Goal: Task Accomplishment & Management: Use online tool/utility

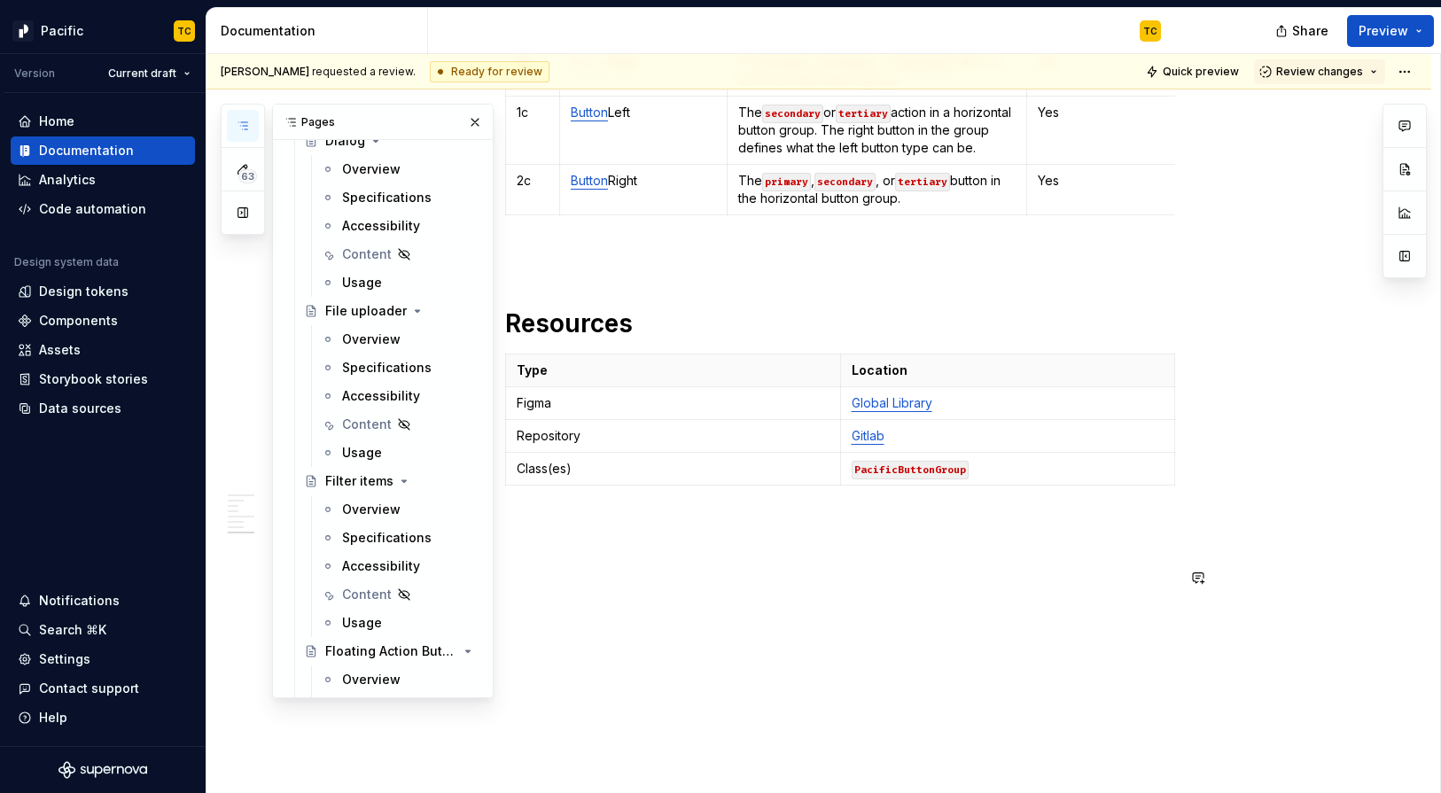
scroll to position [4705, 0]
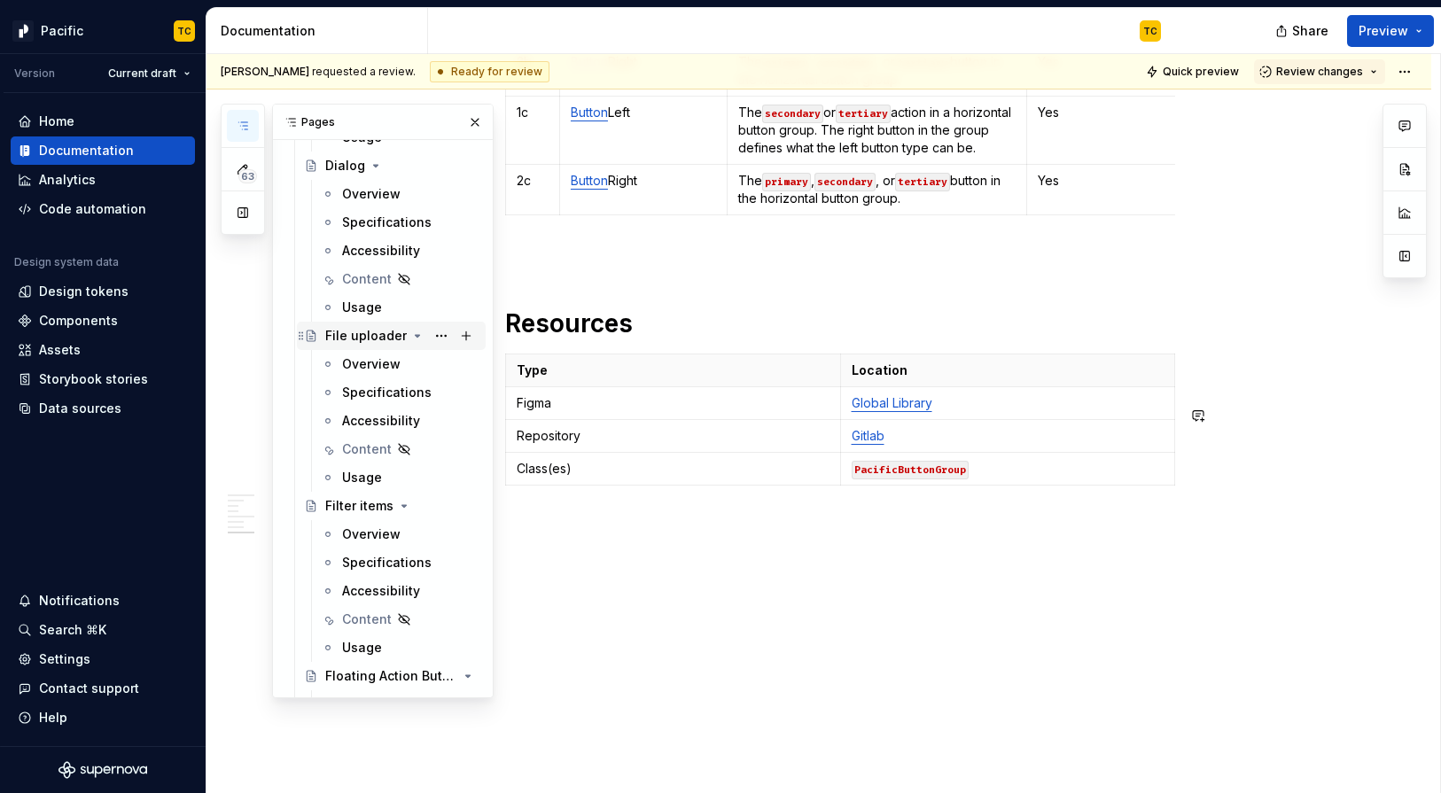
click at [361, 335] on div "File uploader" at bounding box center [366, 336] width 82 height 18
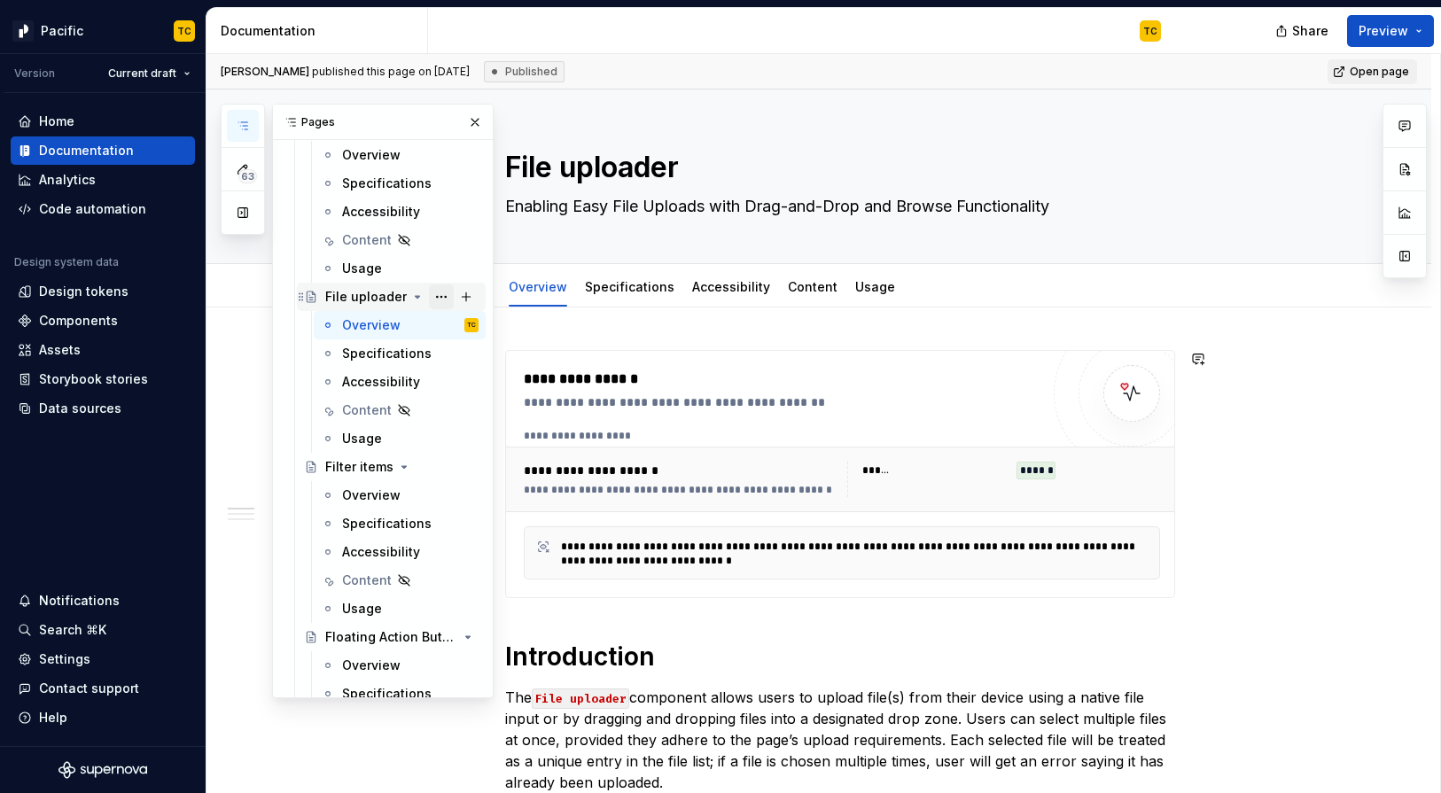
scroll to position [4743, 0]
click at [439, 300] on button "Page tree" at bounding box center [441, 297] width 25 height 25
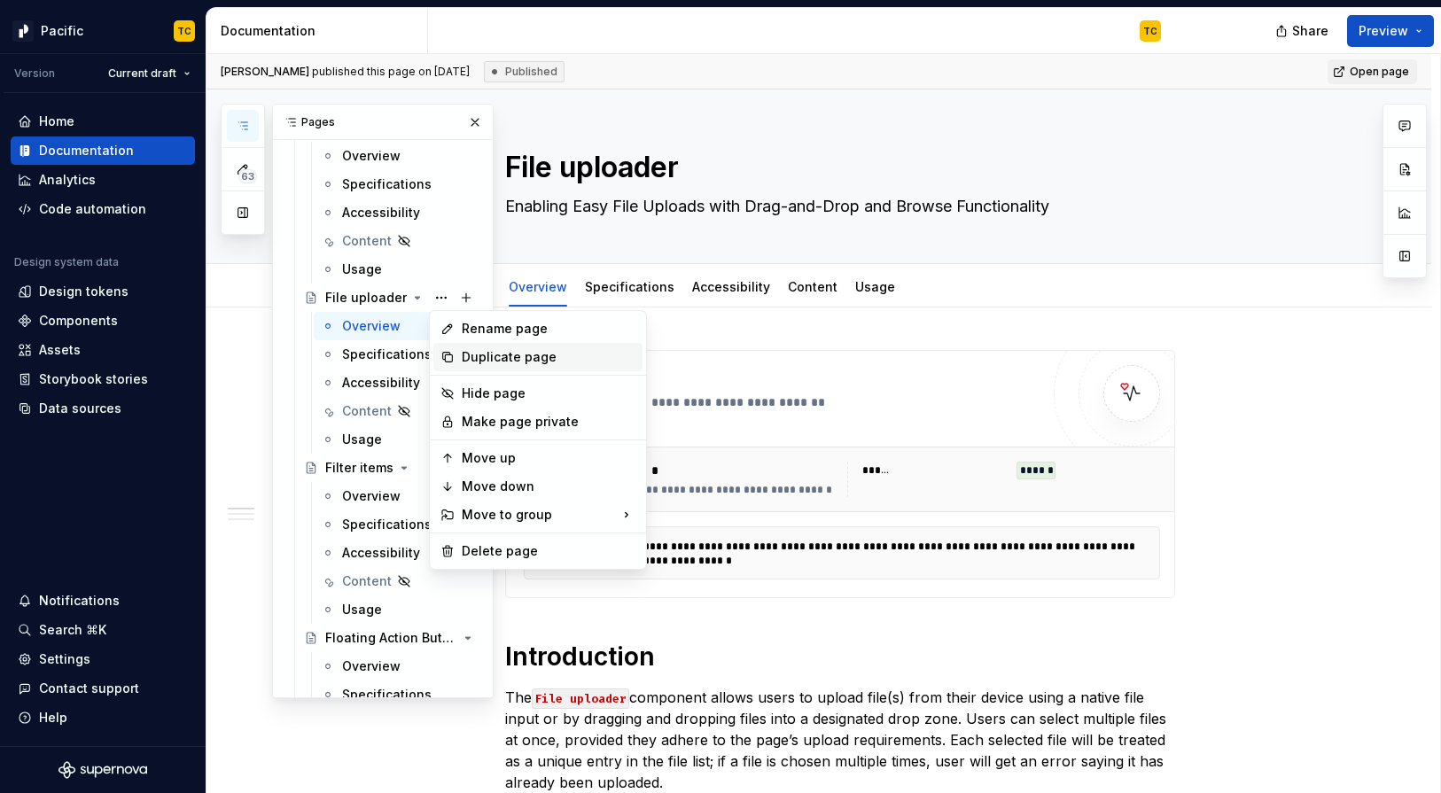
click at [467, 354] on div "Duplicate page" at bounding box center [549, 357] width 174 height 18
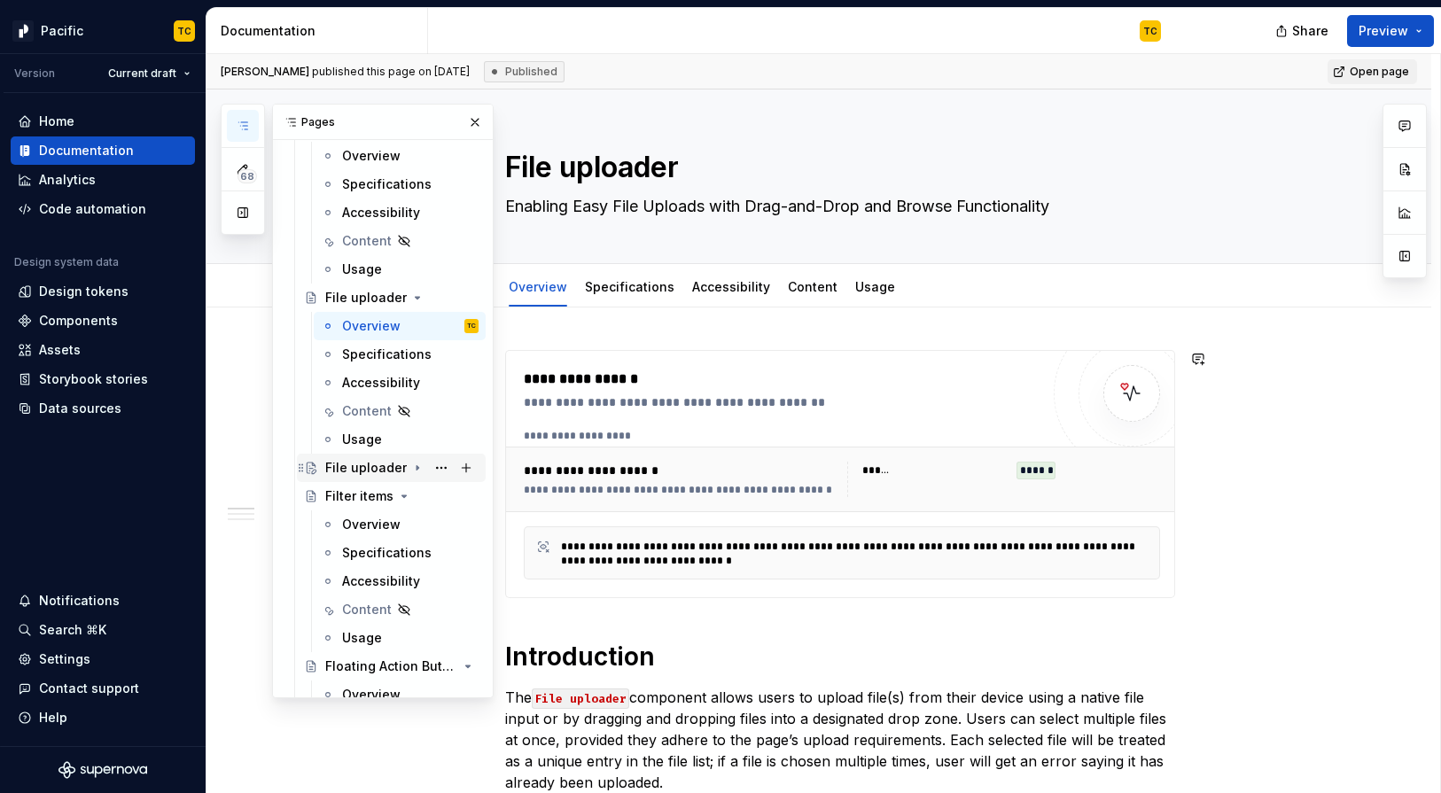
click at [373, 470] on div "File uploader" at bounding box center [366, 468] width 82 height 18
click at [378, 469] on div "File uploader" at bounding box center [366, 468] width 82 height 18
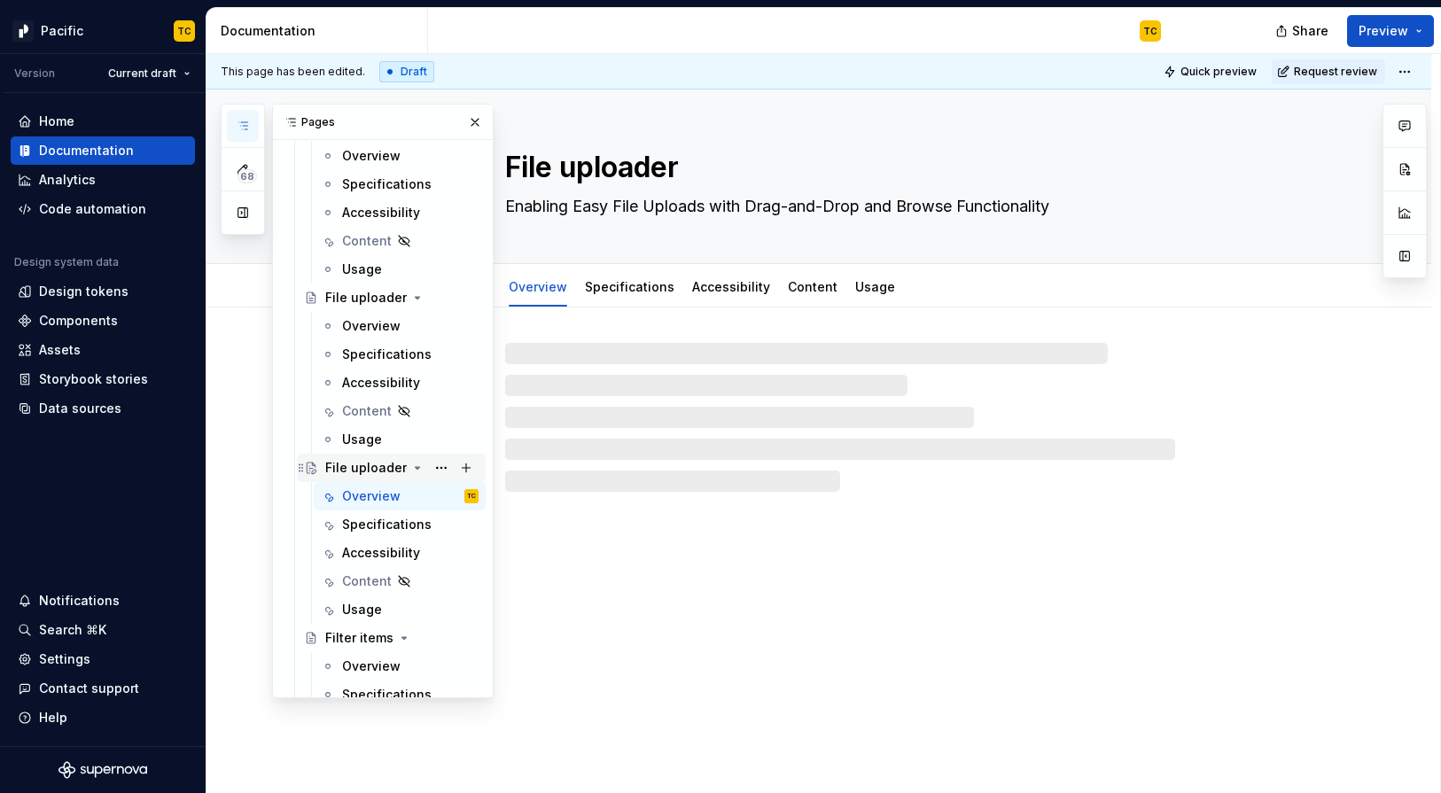
click at [378, 469] on div "File uploader" at bounding box center [366, 468] width 82 height 18
click at [656, 160] on textarea "File uploader" at bounding box center [836, 167] width 670 height 43
click at [684, 161] on textarea "File uploader" at bounding box center [836, 167] width 670 height 43
click at [686, 161] on textarea "File uploader" at bounding box center [836, 167] width 670 height 43
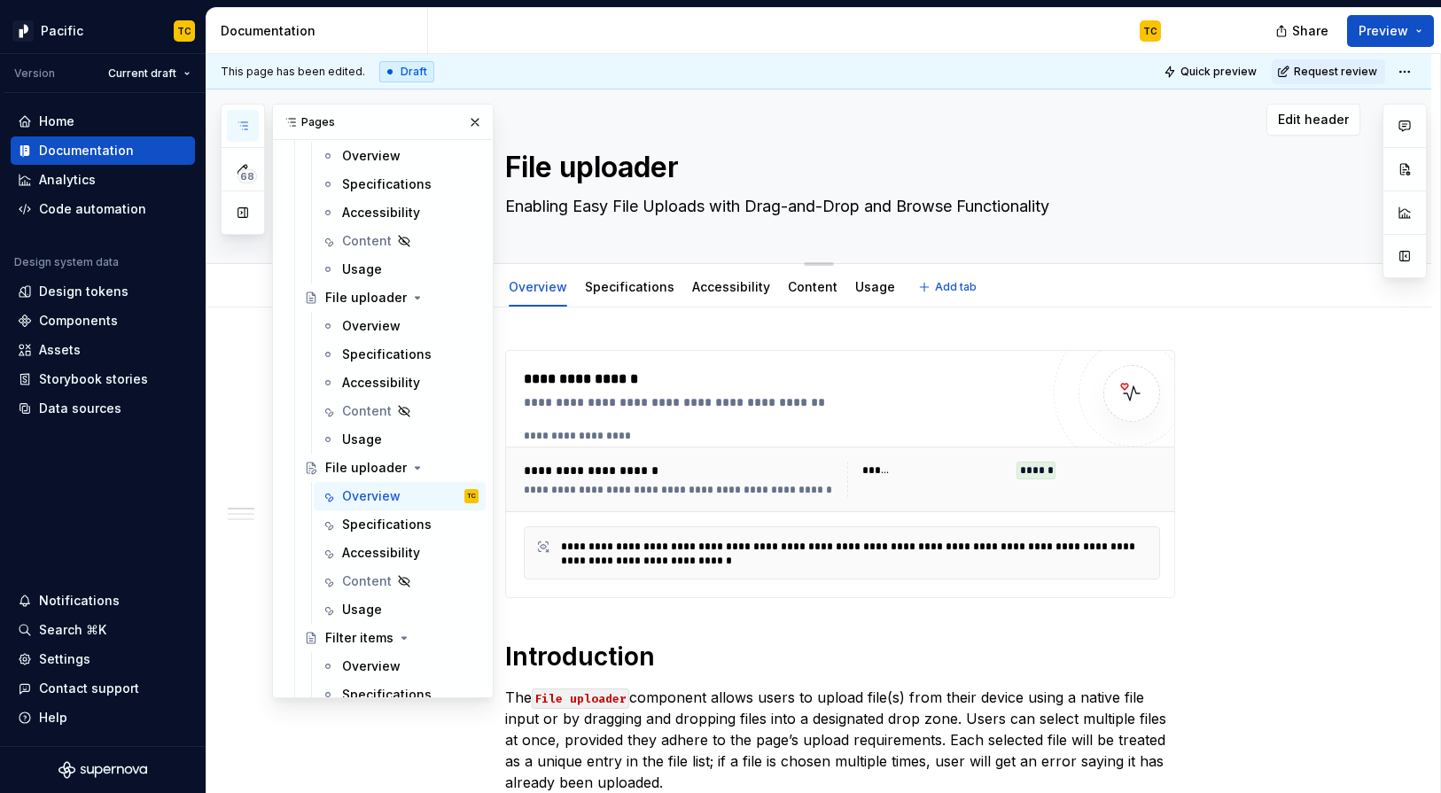
type textarea "*"
type textarea "File uploader"
type textarea "*"
type textarea "File uploader 2"
type textarea "*"
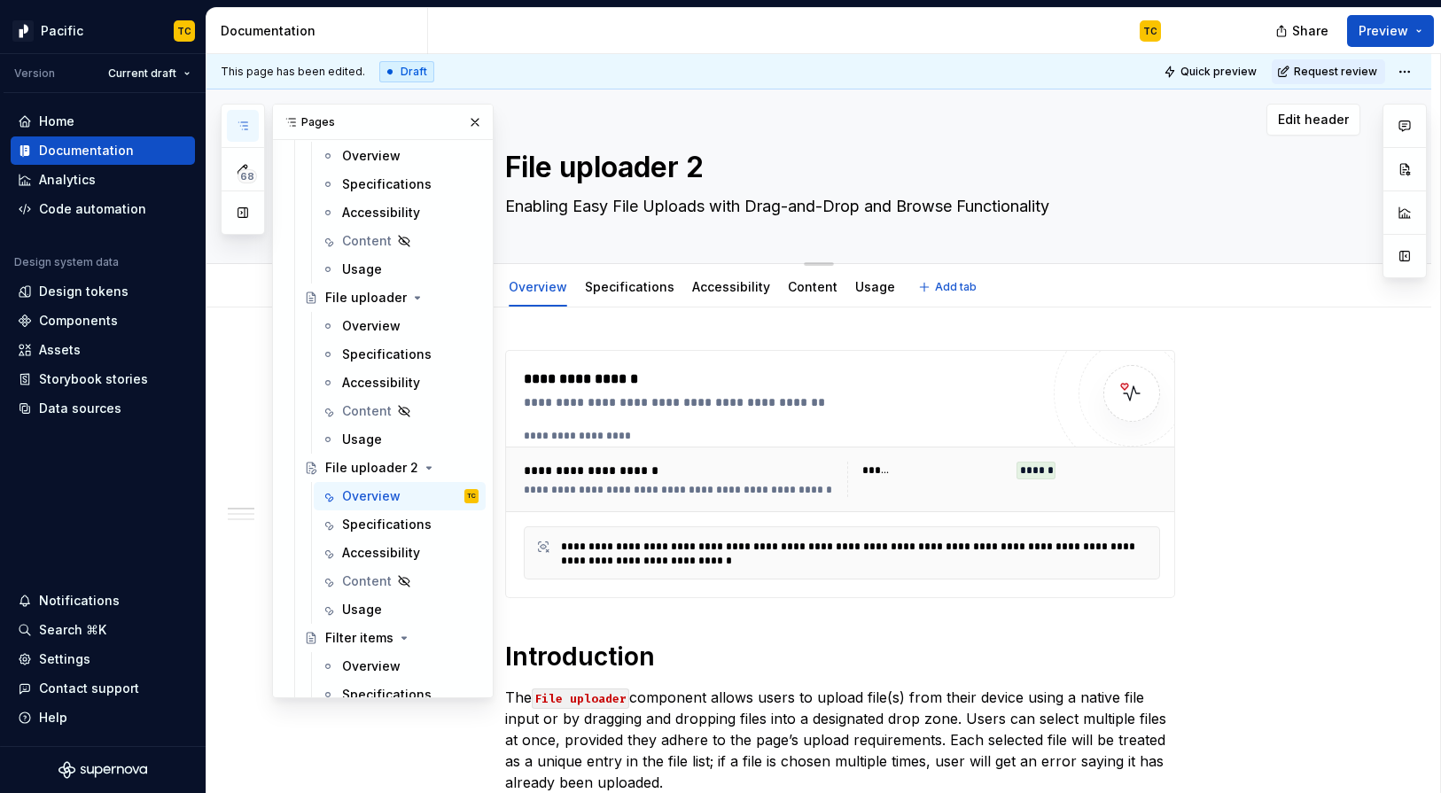
type textarea "File uploader 2."
type textarea "*"
type textarea "File uploader 2.0"
type textarea "*"
type textarea "File uploader 2.0"
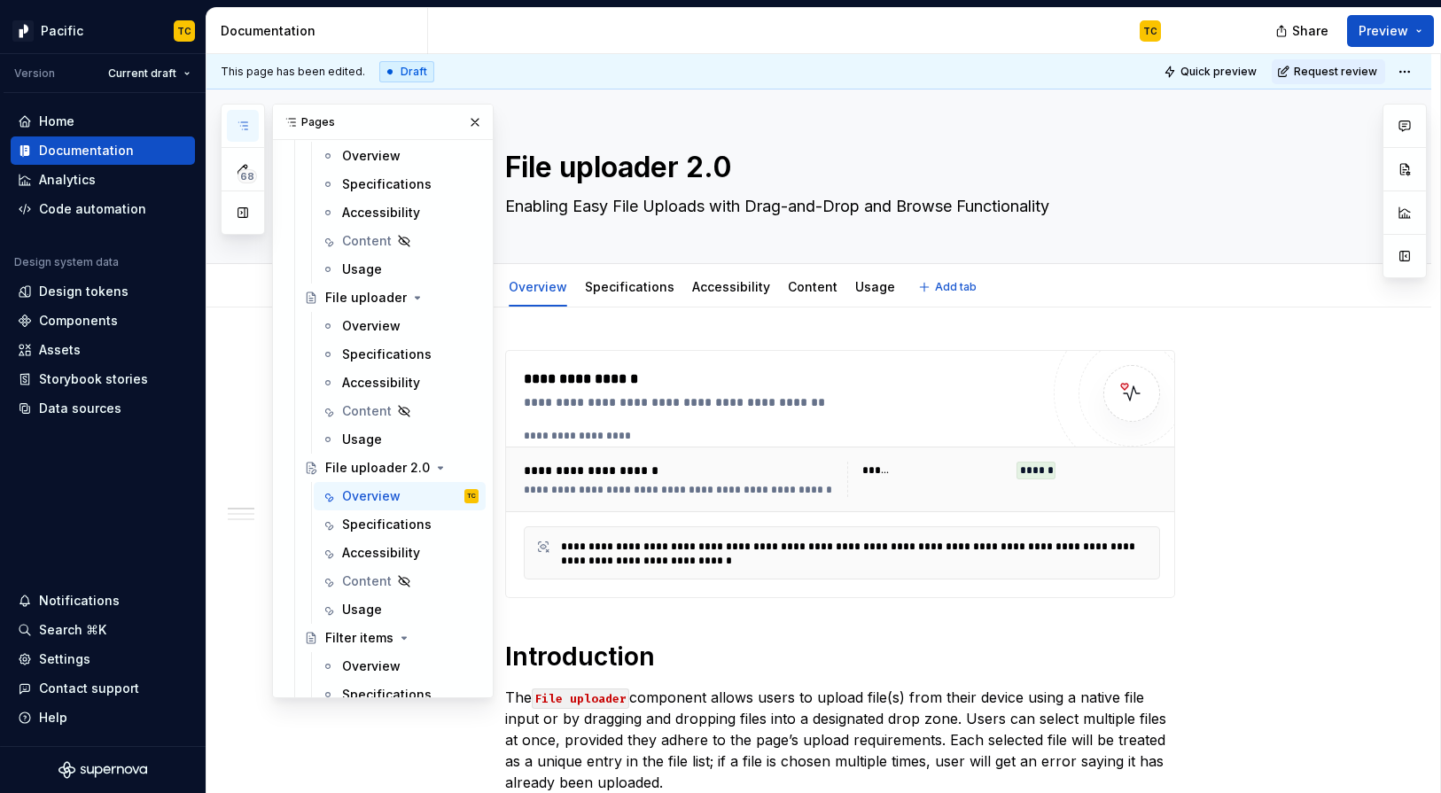
type textarea "*"
type textarea "File uploader 2.0"
click at [807, 726] on p "The File uploader component allows users to upload file(s) from their device us…" at bounding box center [840, 740] width 670 height 106
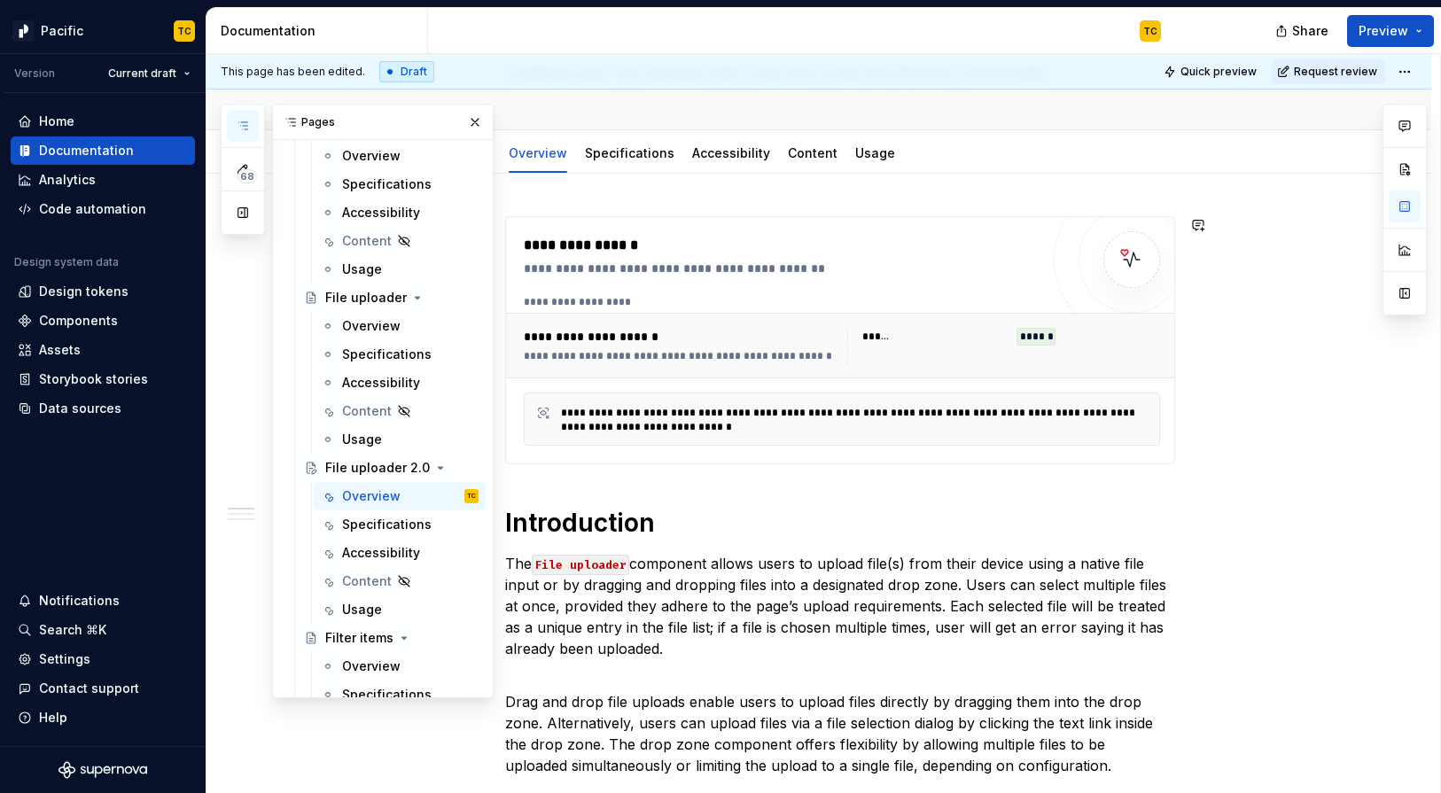
scroll to position [157, 0]
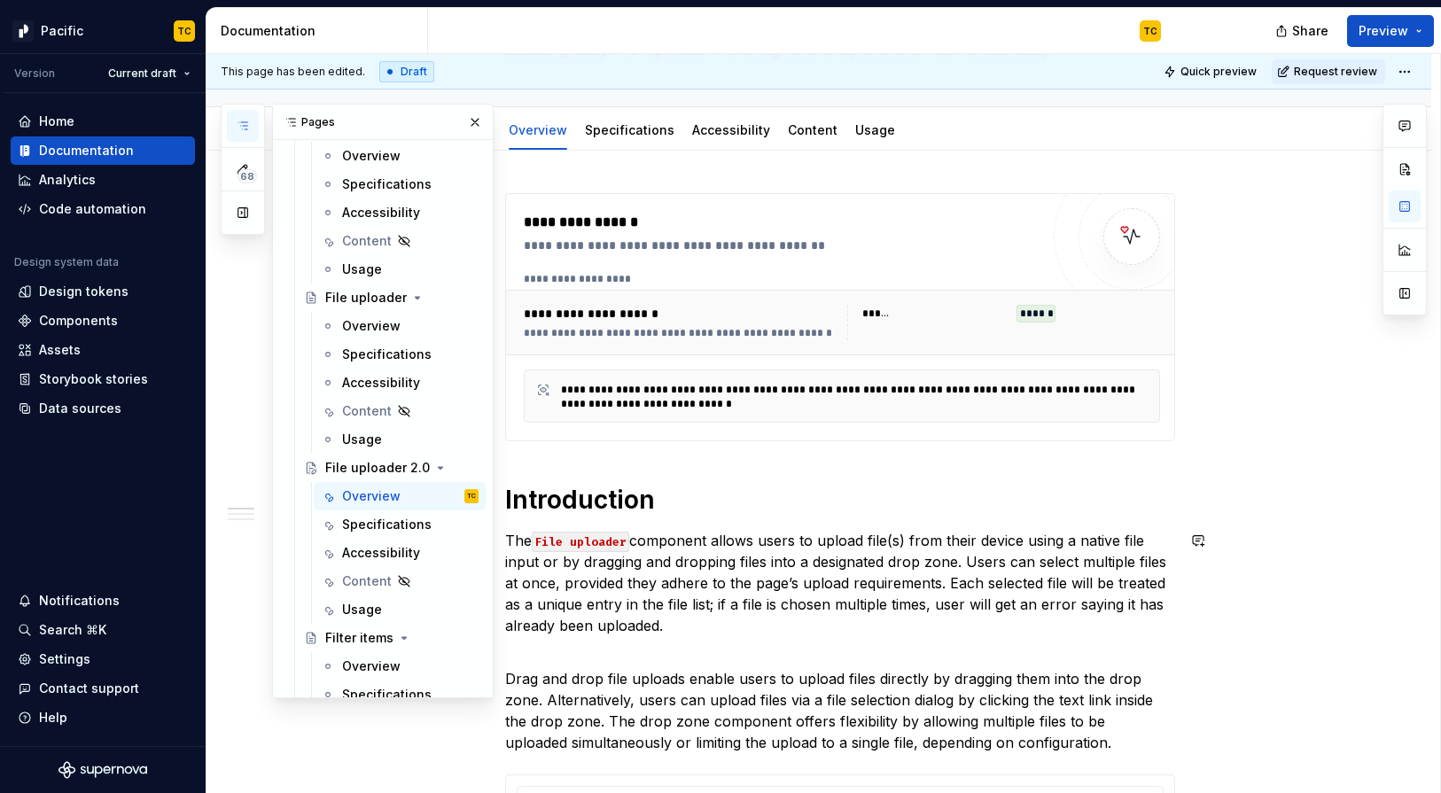
click at [723, 610] on p "The File uploader component allows users to upload file(s) from their device us…" at bounding box center [840, 583] width 670 height 106
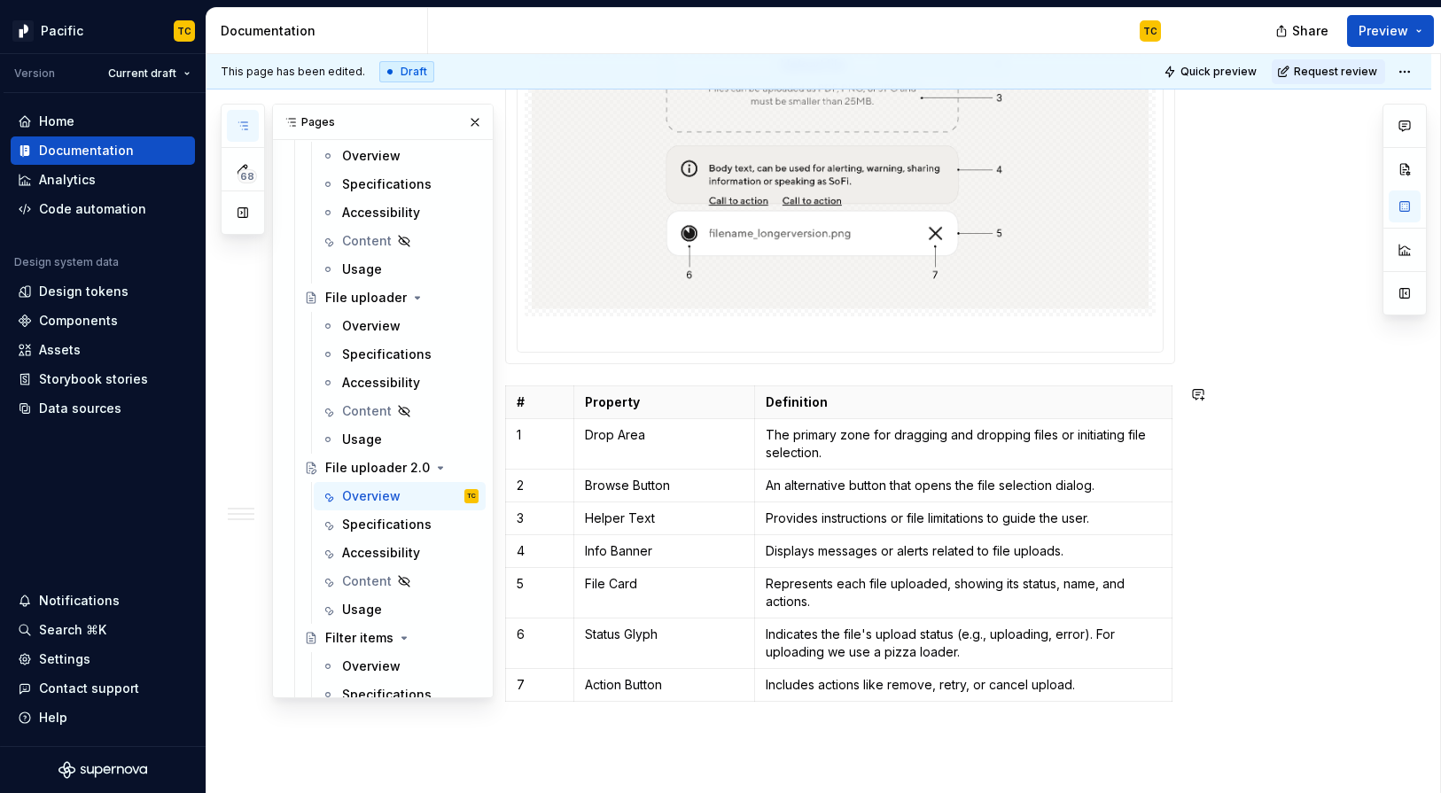
scroll to position [1687, 0]
type textarea "*"
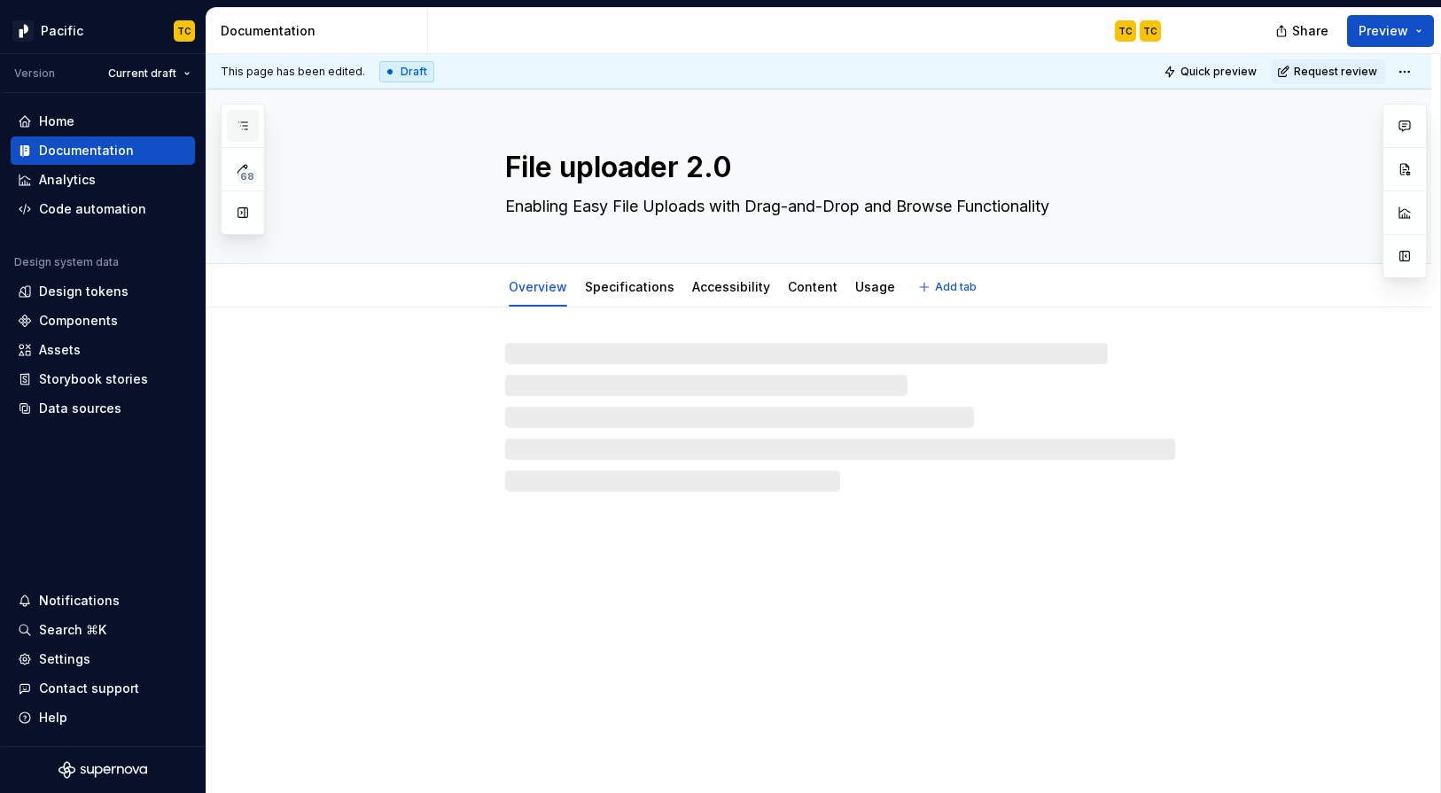
type textarea "*"
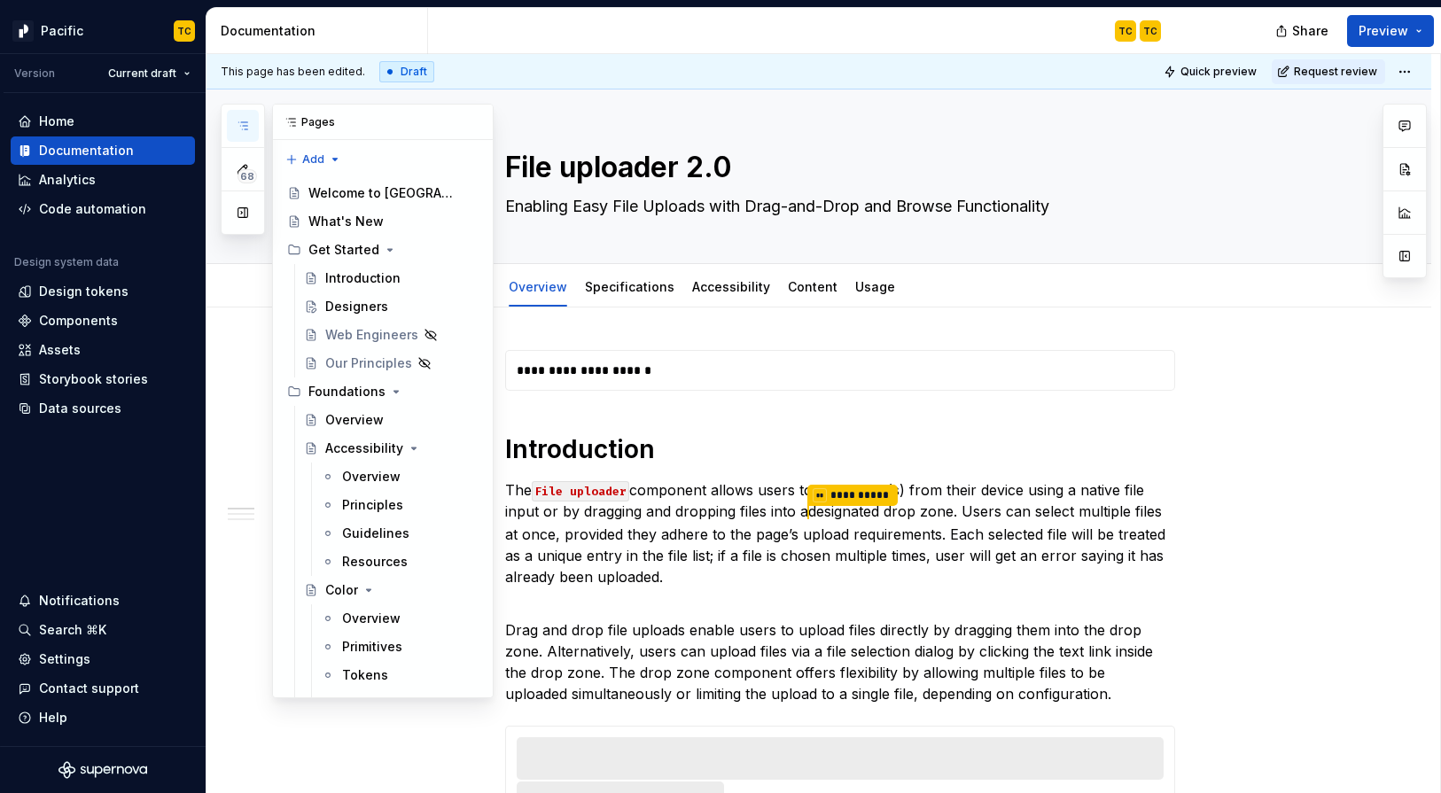
click at [253, 131] on button "button" at bounding box center [243, 126] width 32 height 32
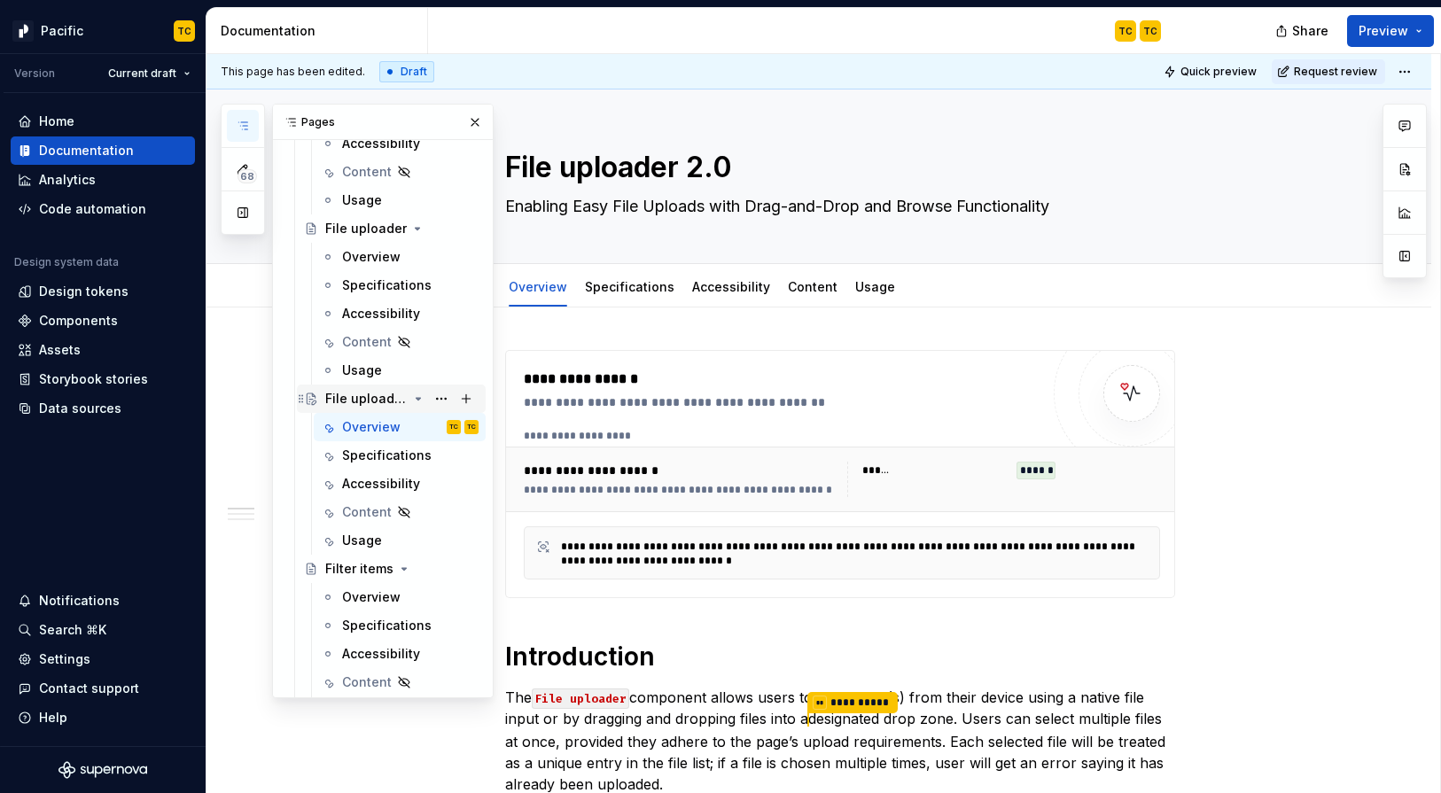
scroll to position [4797, 0]
